Goal: Find specific page/section: Find specific page/section

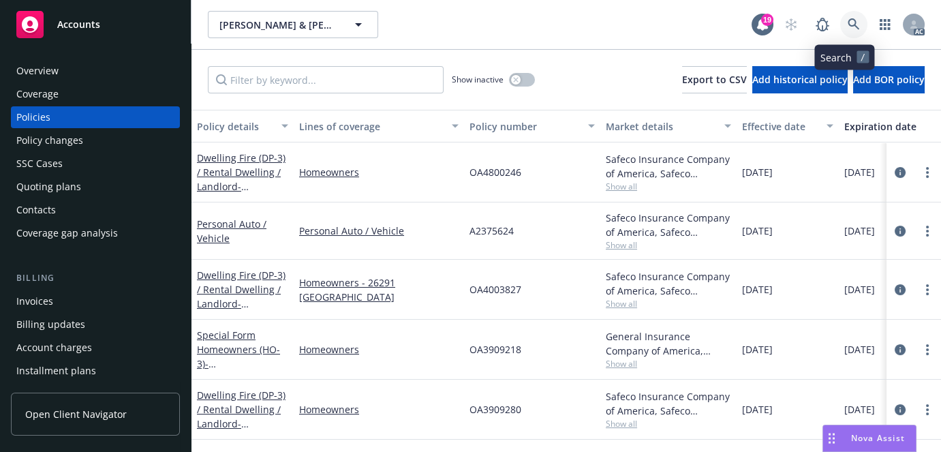
click at [848, 21] on icon at bounding box center [854, 24] width 12 height 12
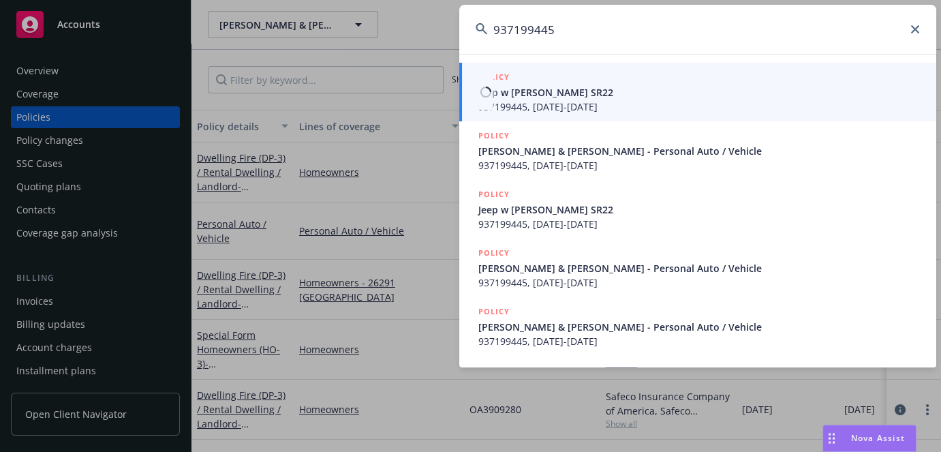
type input "937199445"
click at [574, 89] on span "Jeep w [PERSON_NAME] SR22" at bounding box center [700, 92] width 442 height 14
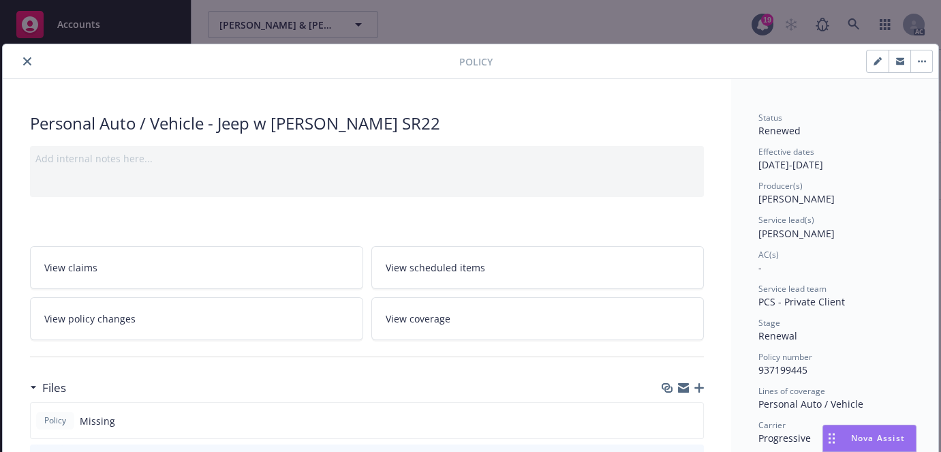
click at [25, 61] on icon "close" at bounding box center [27, 61] width 8 height 8
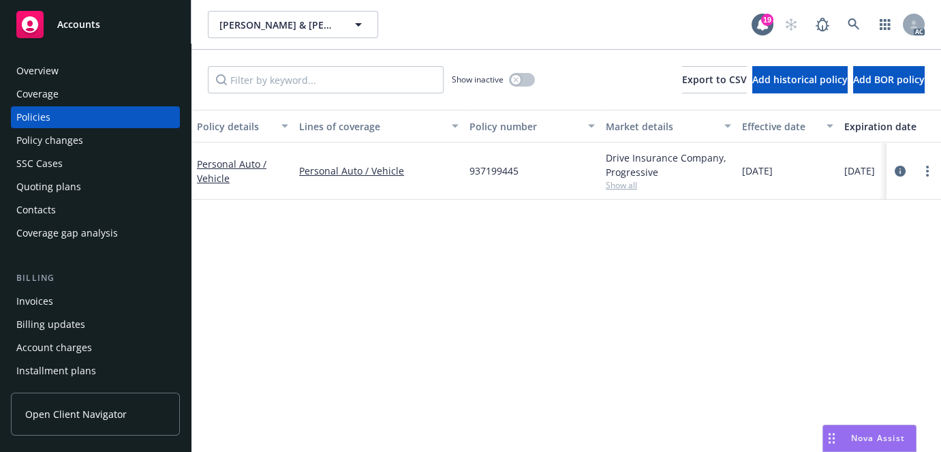
click at [87, 70] on div "Overview" at bounding box center [95, 71] width 158 height 22
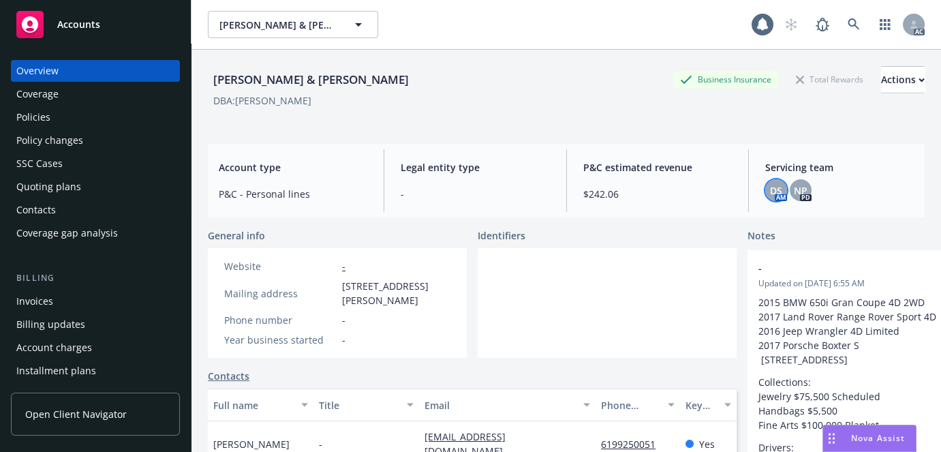
click at [775, 196] on span "DS" at bounding box center [776, 190] width 12 height 14
click at [841, 31] on link at bounding box center [854, 24] width 27 height 27
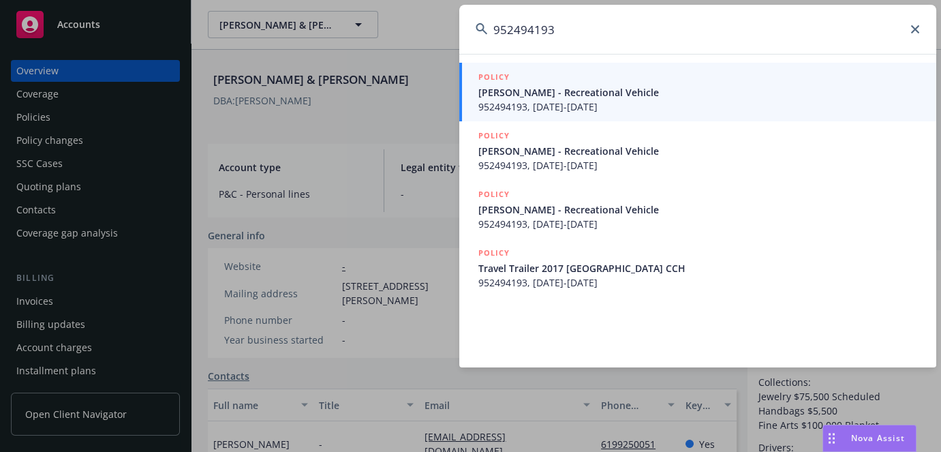
type input "952494193"
click at [573, 113] on span "952494193, [DATE]-[DATE]" at bounding box center [700, 107] width 442 height 14
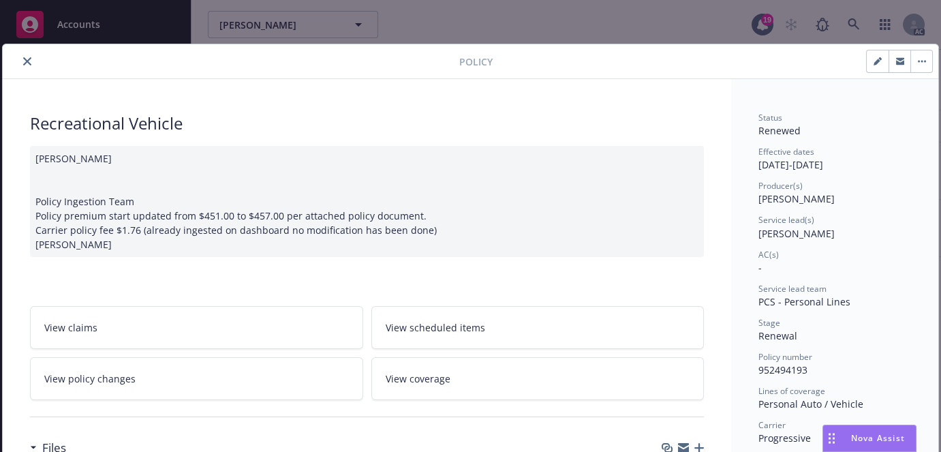
click at [28, 61] on icon "close" at bounding box center [27, 61] width 8 height 8
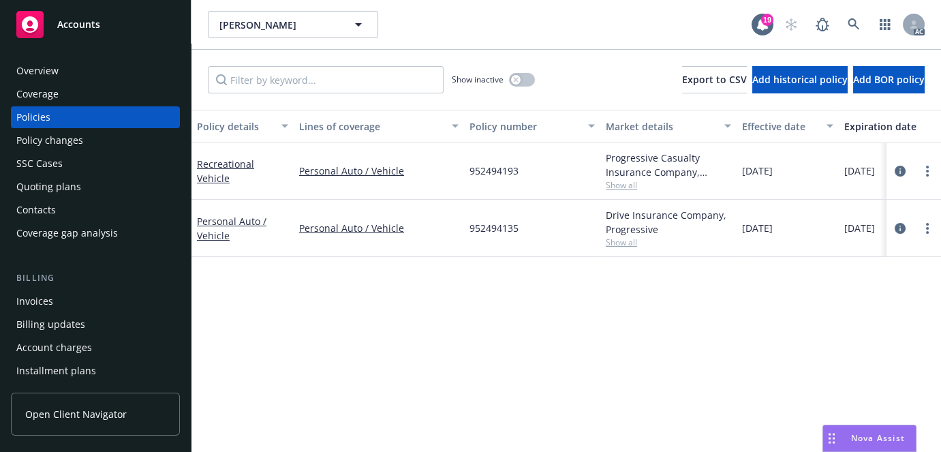
click at [46, 74] on div "Overview" at bounding box center [37, 71] width 42 height 22
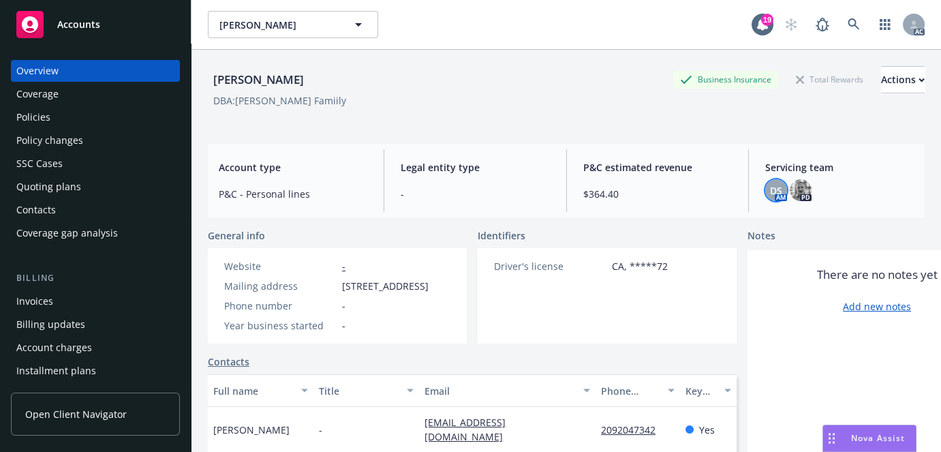
click at [770, 193] on span "DS" at bounding box center [776, 190] width 12 height 14
click at [848, 27] on icon at bounding box center [854, 24] width 12 height 12
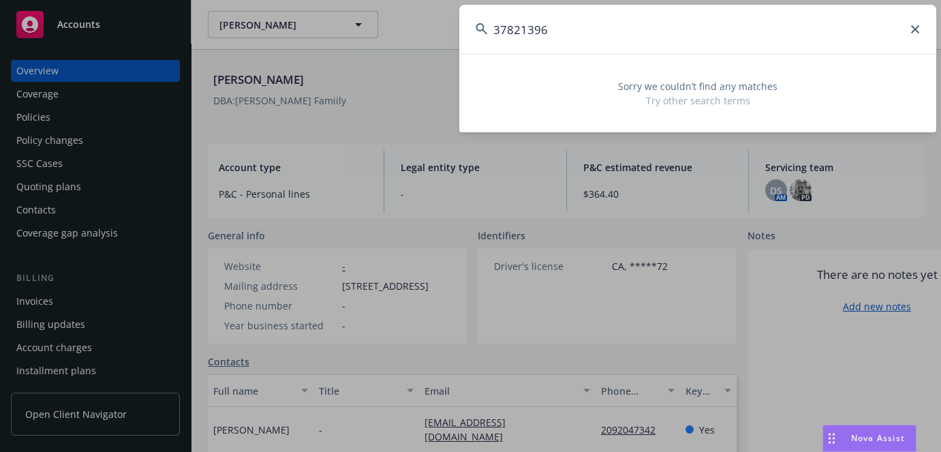
drag, startPoint x: 603, startPoint y: 20, endPoint x: 61, endPoint y: 58, distance: 543.3
click at [61, 58] on div "37821396 Sorry we couldn’t find any matches Try other search terms" at bounding box center [470, 226] width 941 height 452
paste input "94749880"
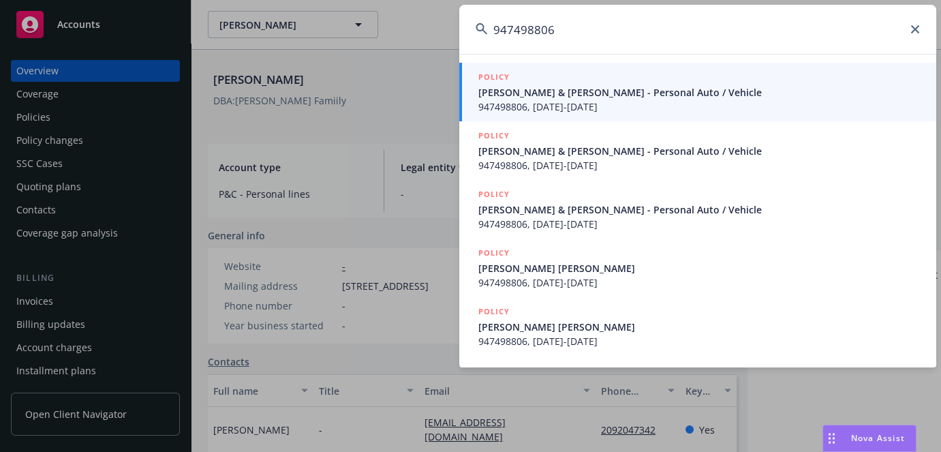
type input "947498806"
click at [554, 110] on span "947498806, [DATE]-[DATE]" at bounding box center [700, 107] width 442 height 14
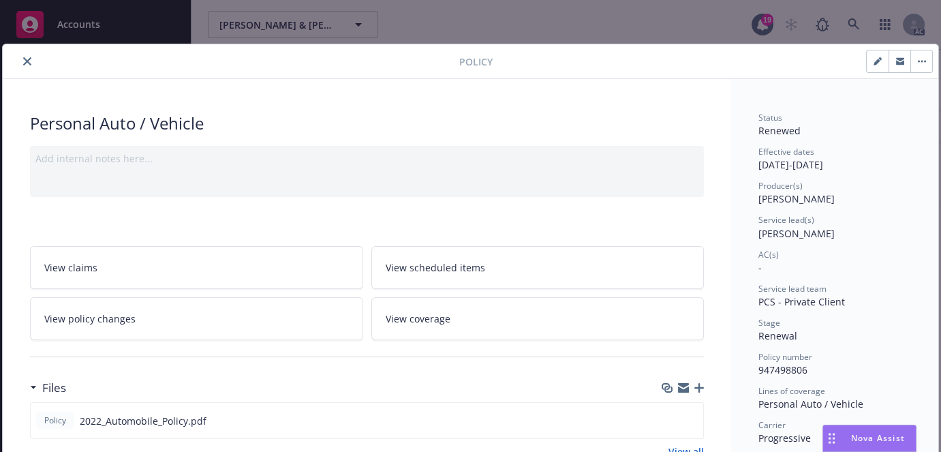
click at [31, 61] on button "close" at bounding box center [27, 61] width 16 height 16
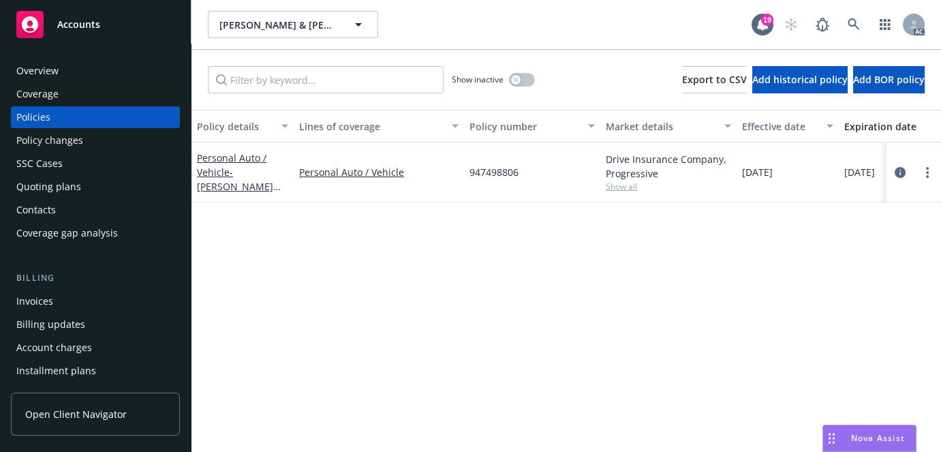
click at [61, 74] on div "Overview" at bounding box center [95, 71] width 158 height 22
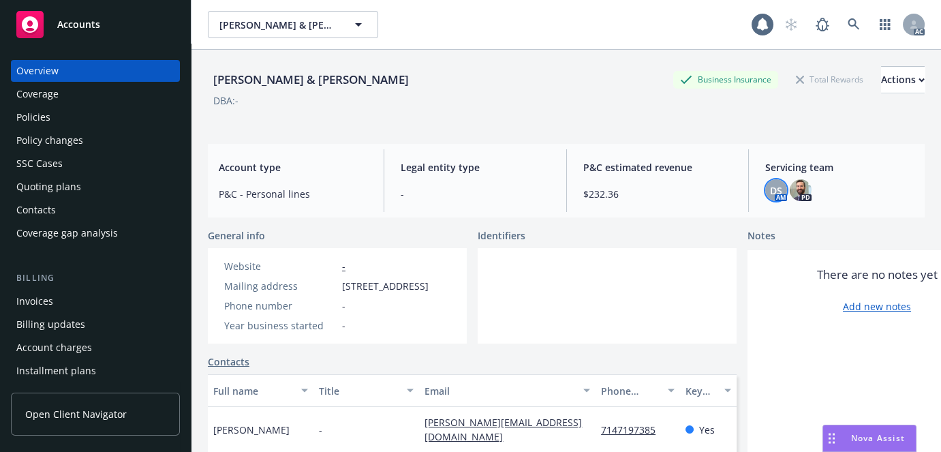
click at [770, 191] on span "DS" at bounding box center [776, 190] width 12 height 14
